Goal: Find contact information: Find contact information

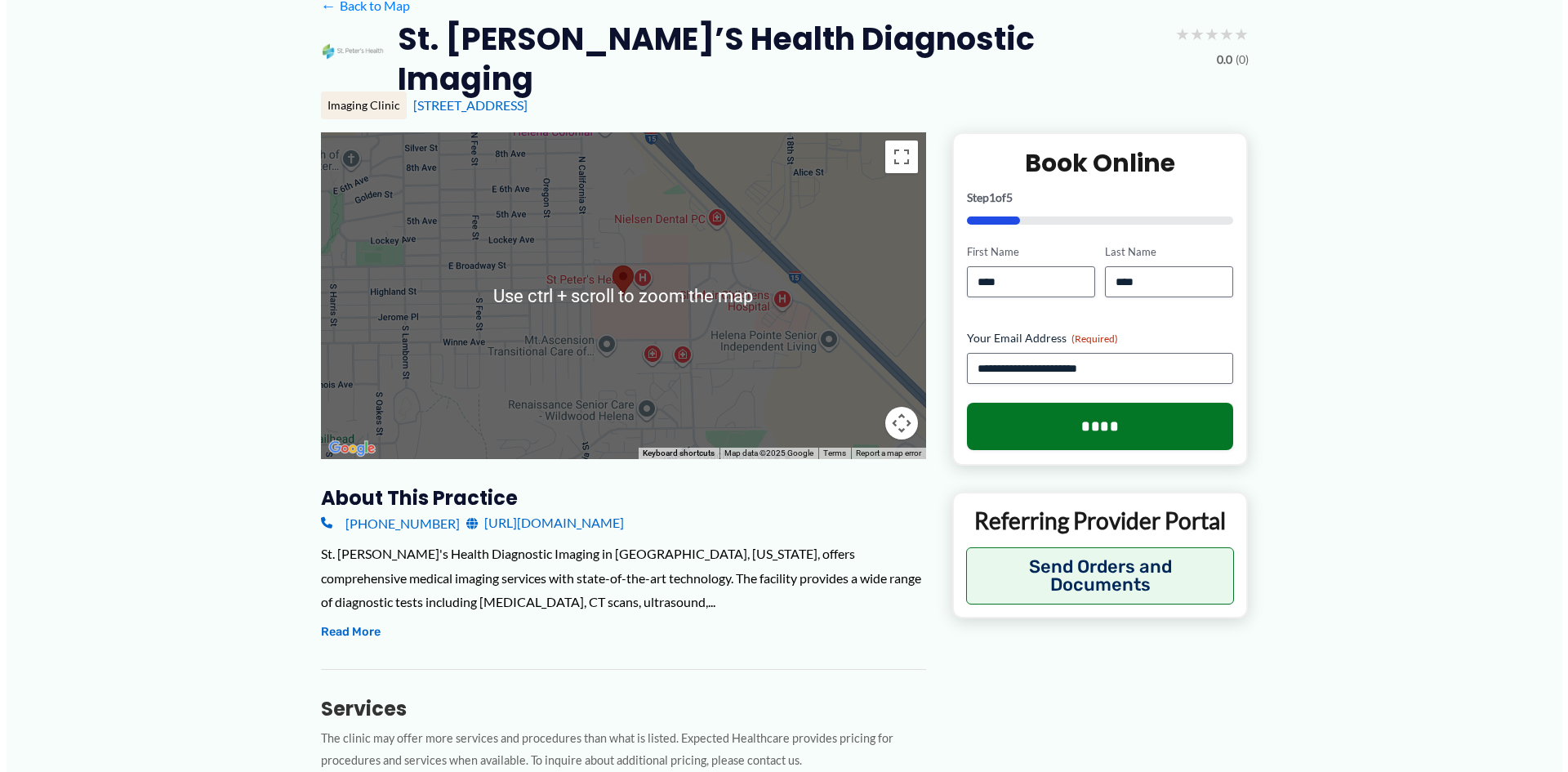
scroll to position [163, 0]
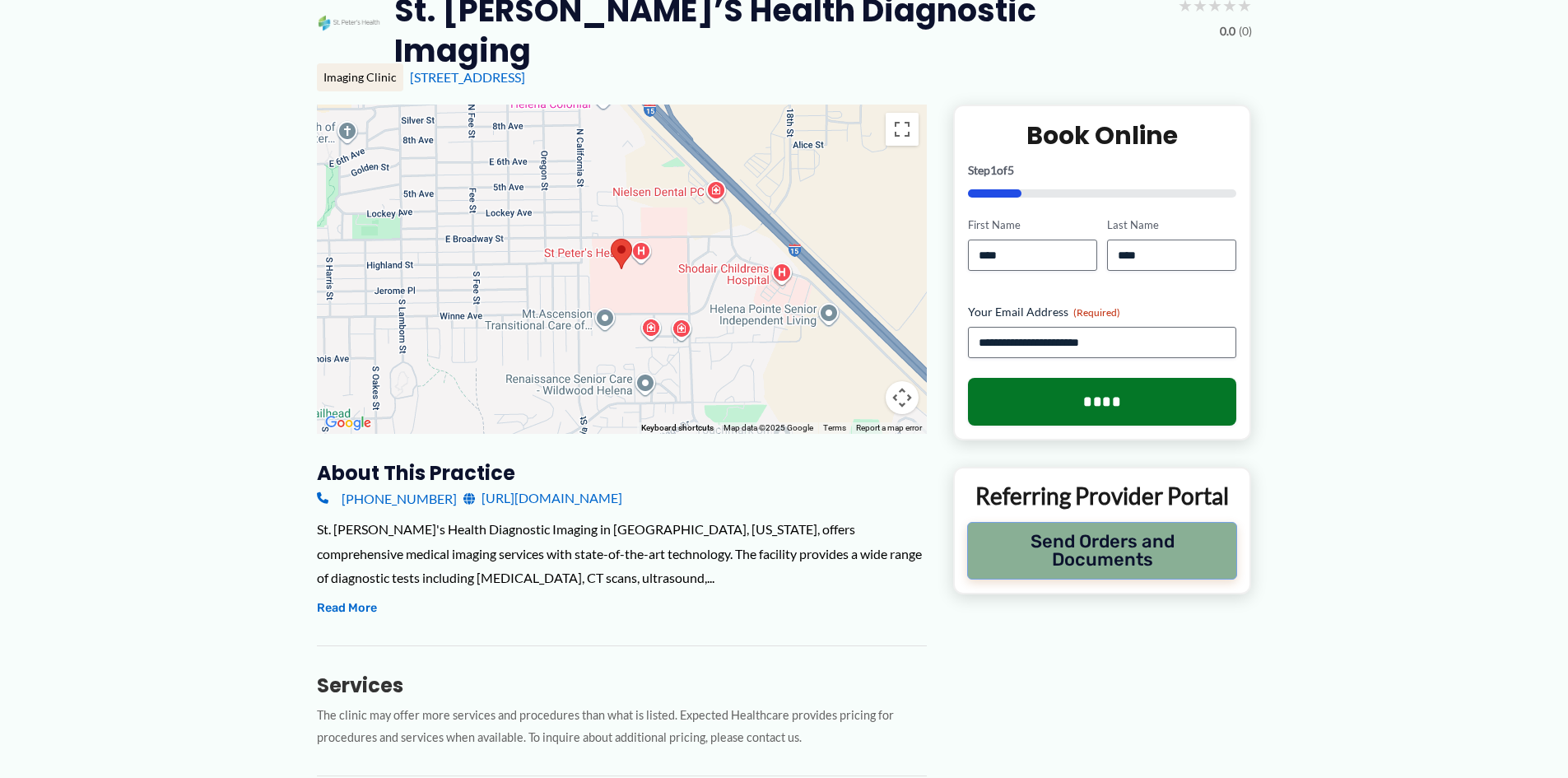
click at [1129, 529] on button "Send Orders and Documents" at bounding box center [1102, 550] width 270 height 58
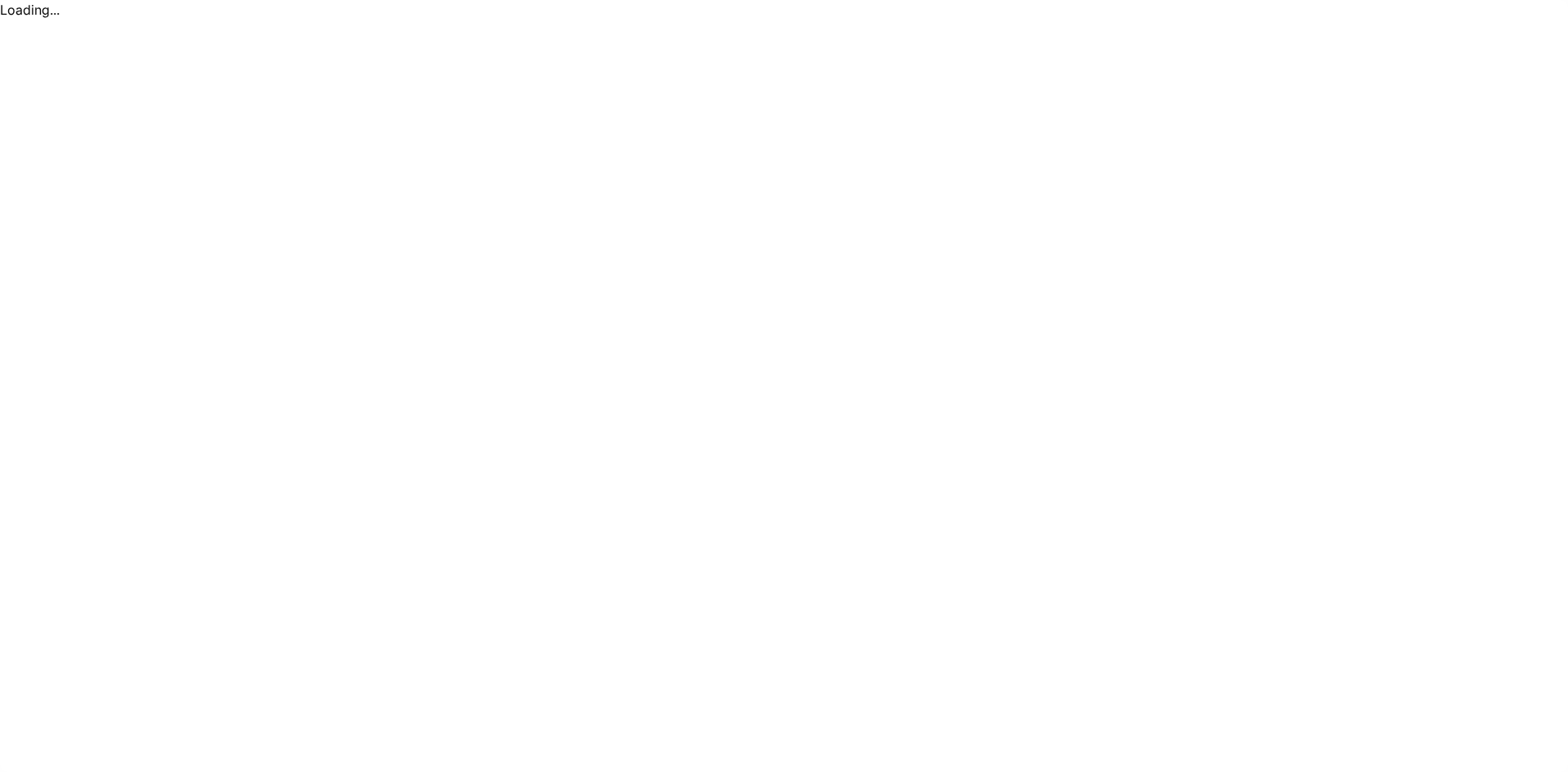
scroll to position [0, 0]
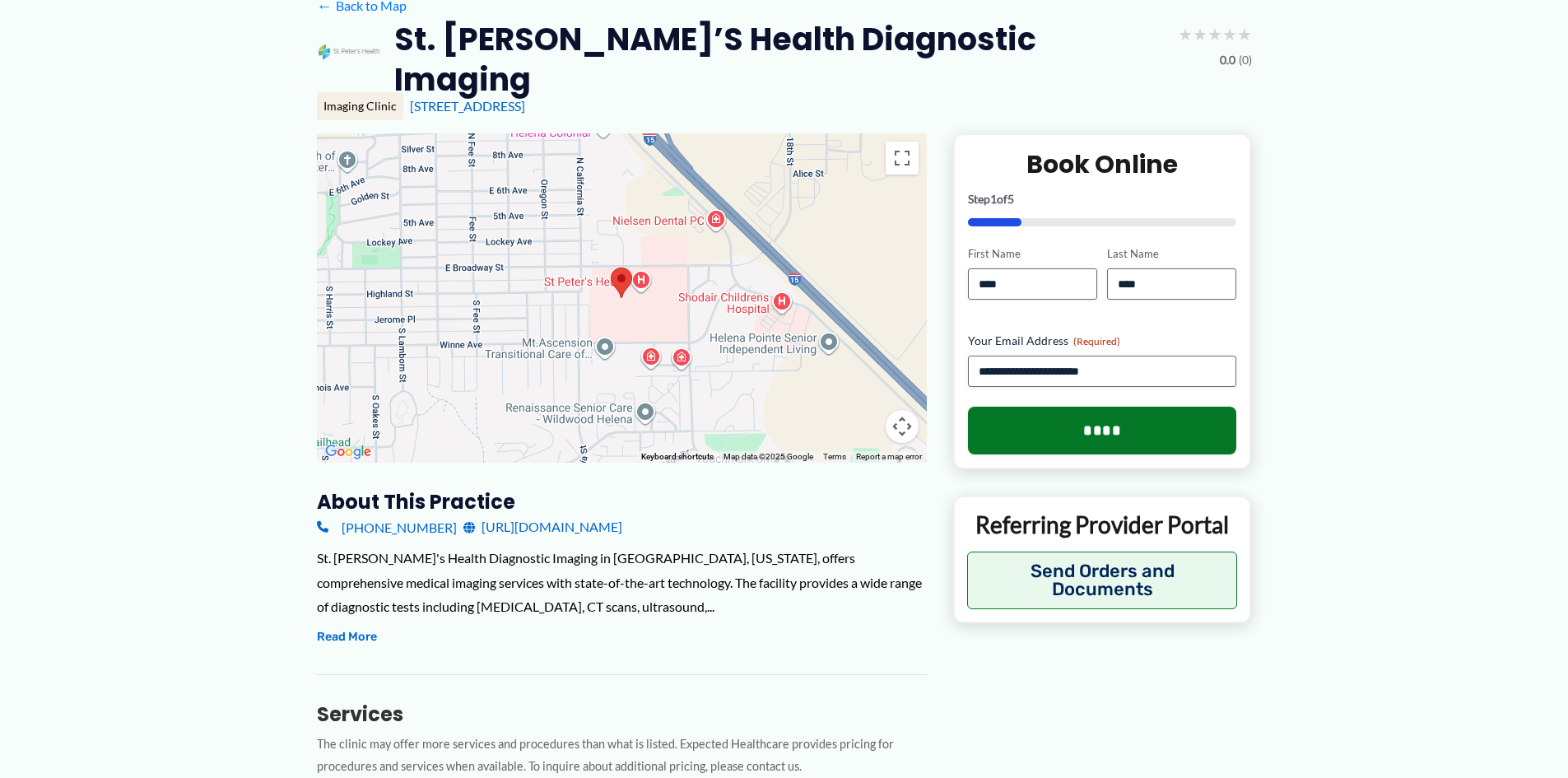
scroll to position [165, 0]
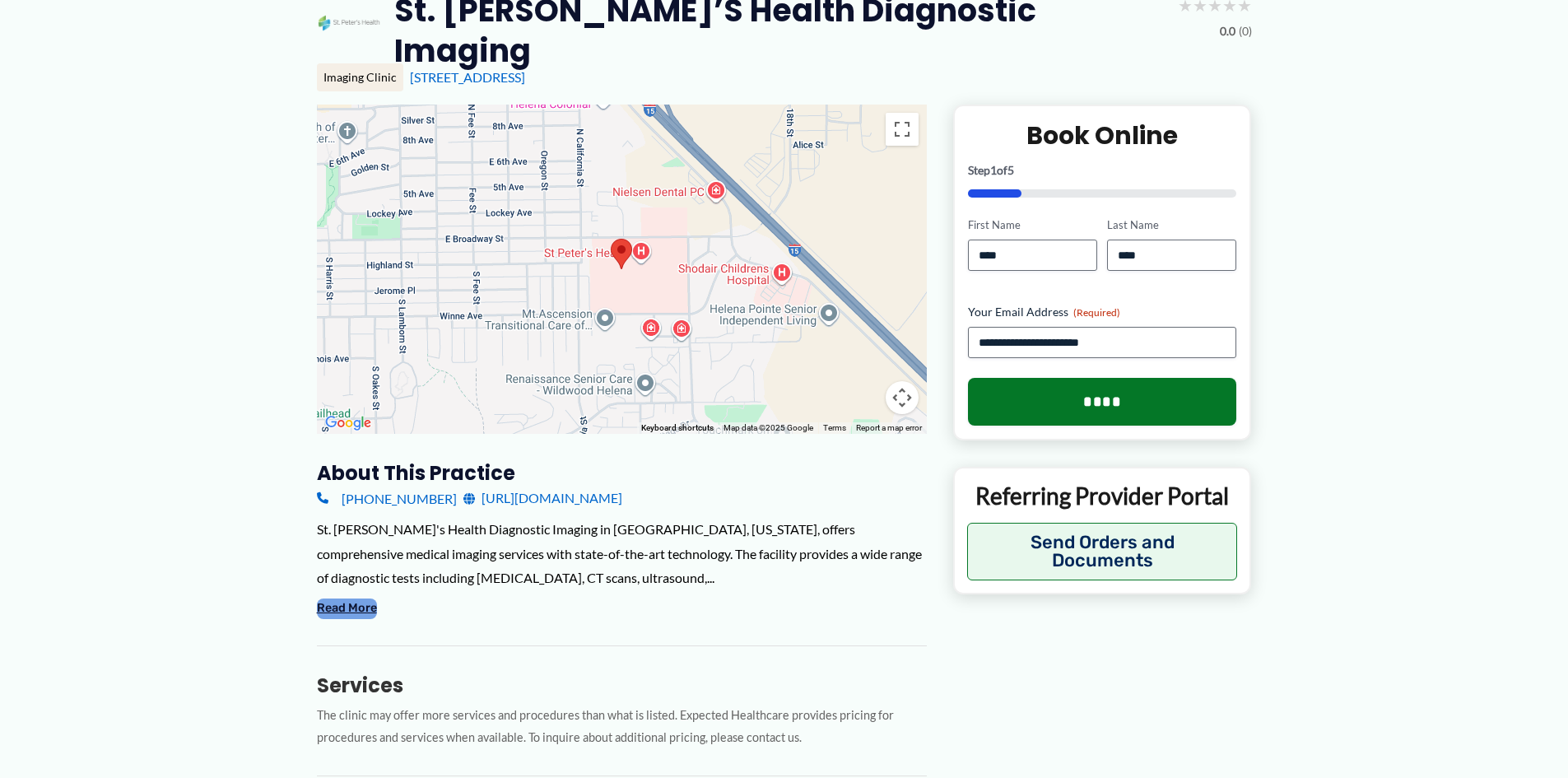
click at [359, 599] on button "Read More" at bounding box center [346, 608] width 60 height 20
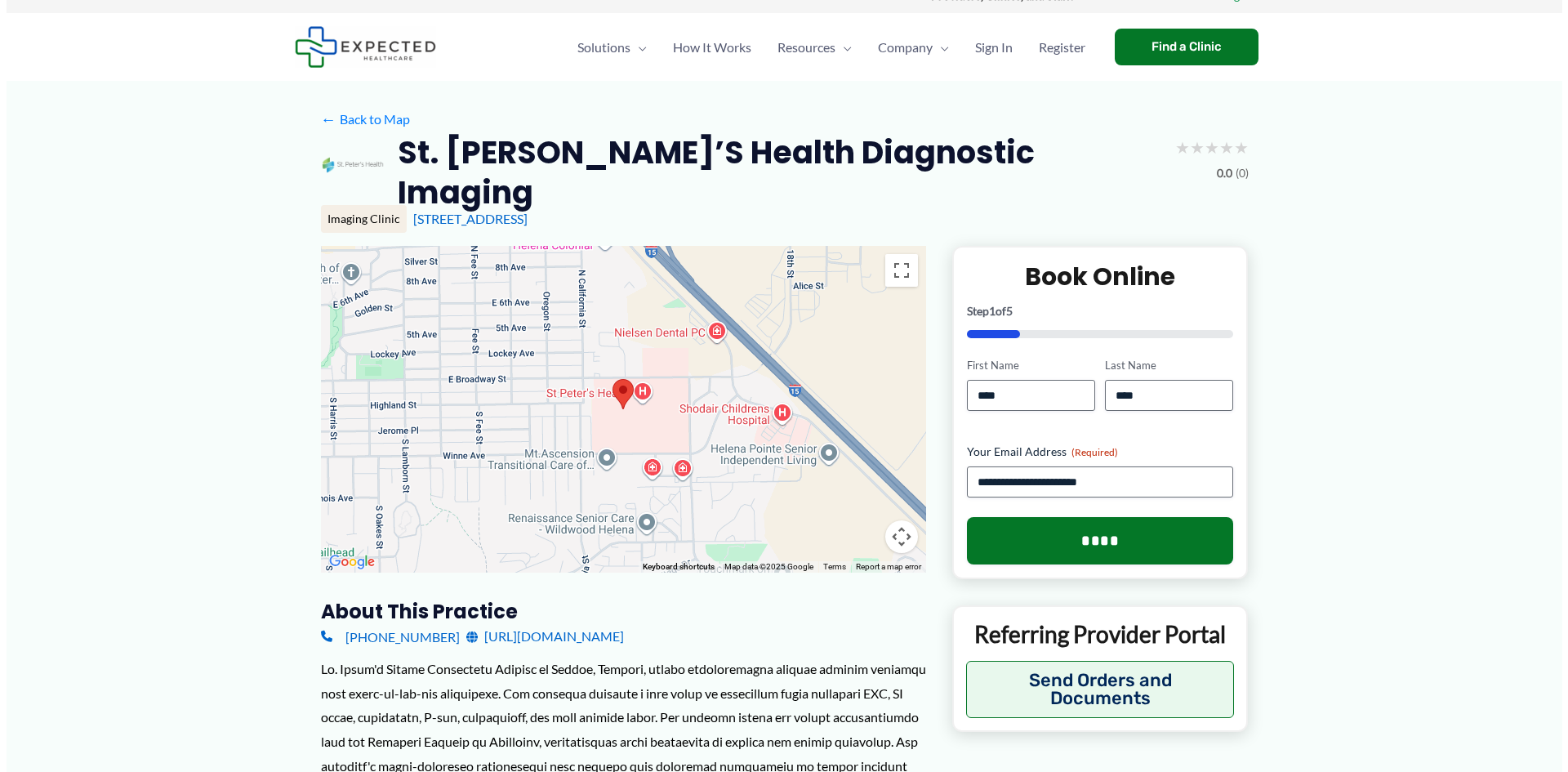
scroll to position [0, 0]
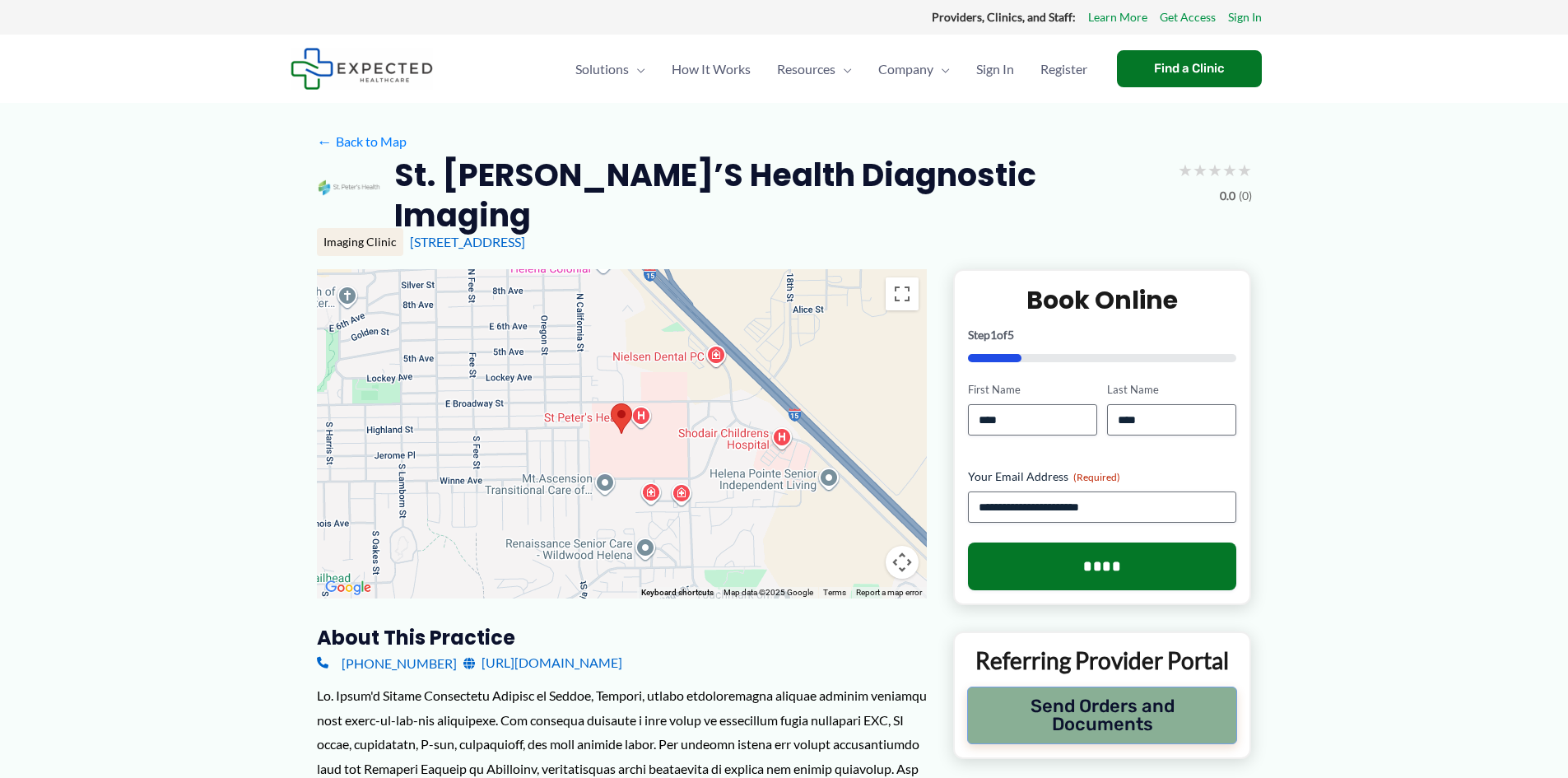
click at [1085, 692] on button "Send Orders and Documents" at bounding box center [1102, 715] width 270 height 58
